Goal: Task Accomplishment & Management: Manage account settings

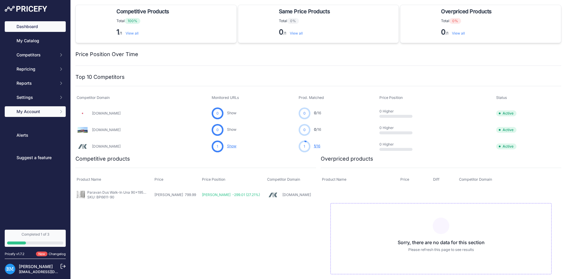
click at [59, 110] on icon "Sidebar" at bounding box center [61, 111] width 5 height 5
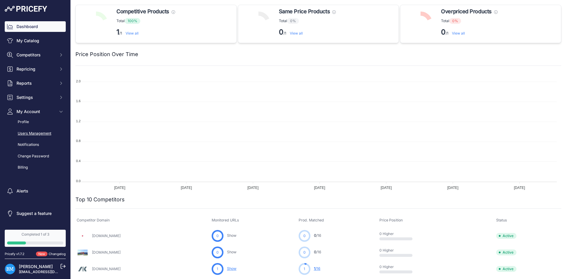
click at [40, 131] on link "Users Management" at bounding box center [35, 133] width 61 height 10
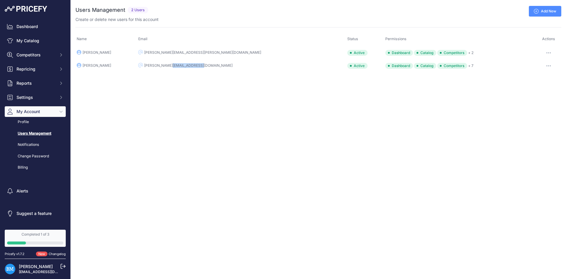
drag, startPoint x: 191, startPoint y: 65, endPoint x: 164, endPoint y: 63, distance: 27.8
click at [164, 63] on td "david@diplon.ro" at bounding box center [241, 65] width 209 height 13
copy div "david@diplon.ro"
